Goal: Information Seeking & Learning: Learn about a topic

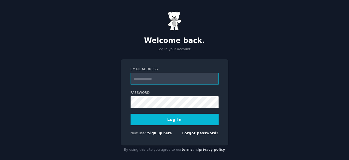
click at [154, 80] on input "Email Address" at bounding box center [175, 79] width 88 height 12
click at [116, 121] on div "Welcome back. Log in your account. Email Address Password Log In New user? Sign…" at bounding box center [174, 83] width 349 height 166
click at [158, 79] on input "Email Address" at bounding box center [175, 79] width 88 height 12
type input "**********"
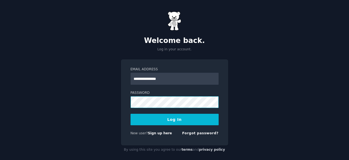
click at [131, 114] on button "Log In" at bounding box center [175, 120] width 88 height 12
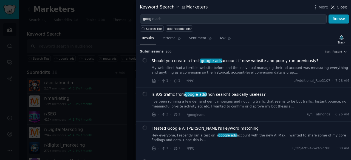
click at [335, 7] on icon at bounding box center [333, 7] width 6 height 6
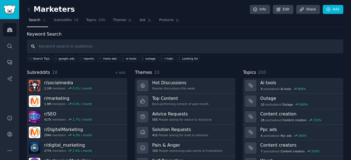
click at [111, 47] on input "text" at bounding box center [185, 46] width 316 height 14
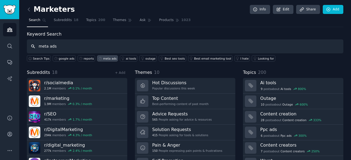
type input "meta ads"
